Goal: Browse casually

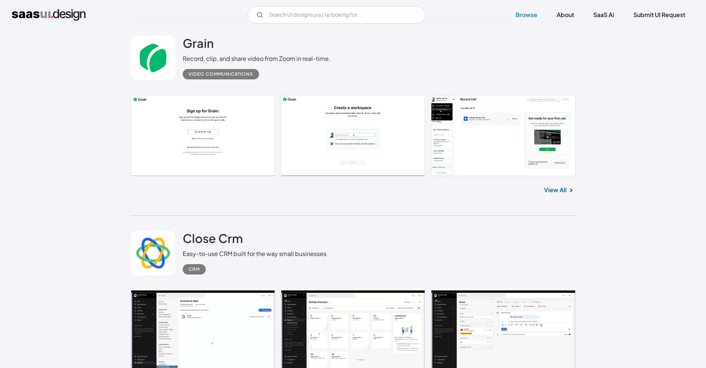
scroll to position [5118, 0]
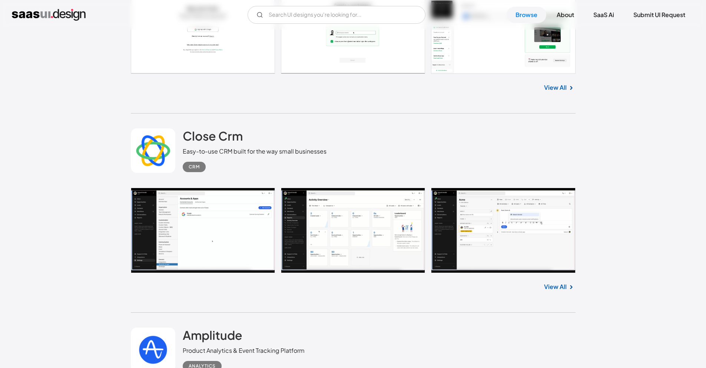
click at [363, 213] on link at bounding box center [353, 230] width 445 height 85
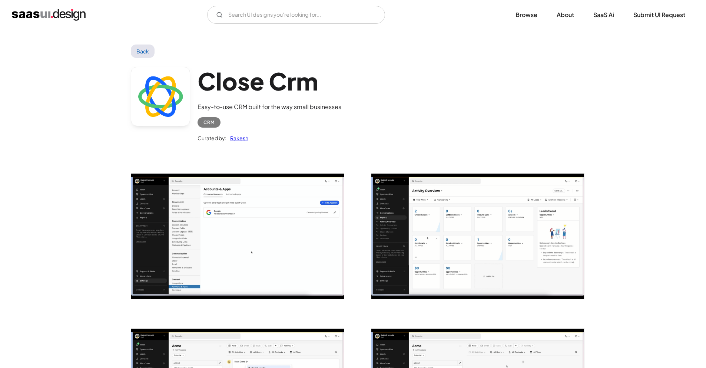
click at [244, 200] on img "open lightbox" at bounding box center [237, 235] width 213 height 125
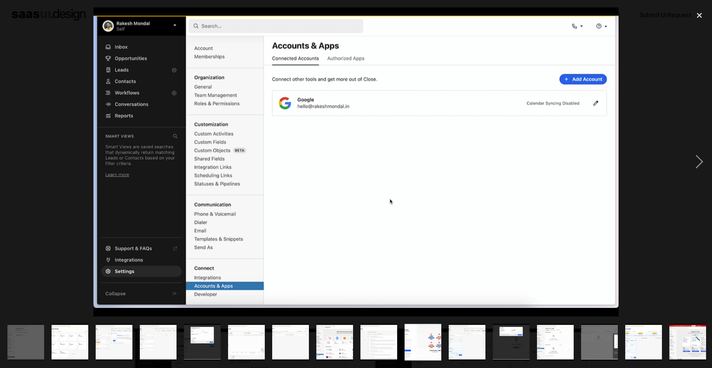
click at [682, 148] on div at bounding box center [356, 161] width 712 height 309
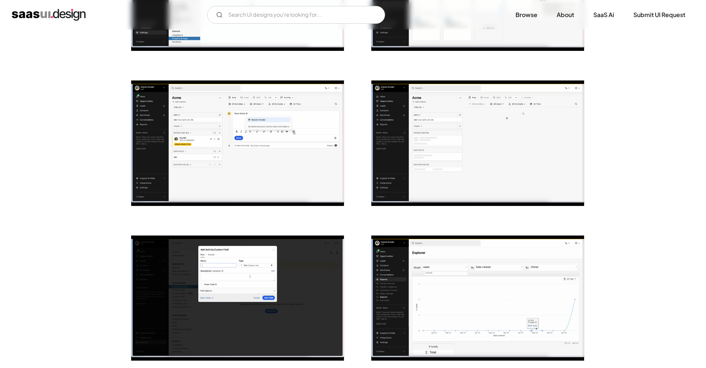
scroll to position [504, 0]
